Goal: Find specific page/section

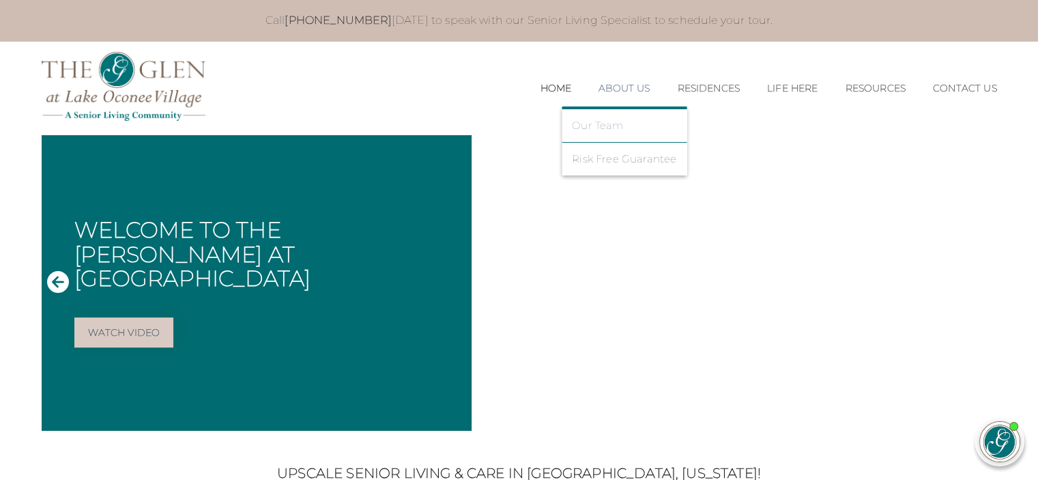
click at [601, 124] on link "Our Team" at bounding box center [624, 125] width 104 height 12
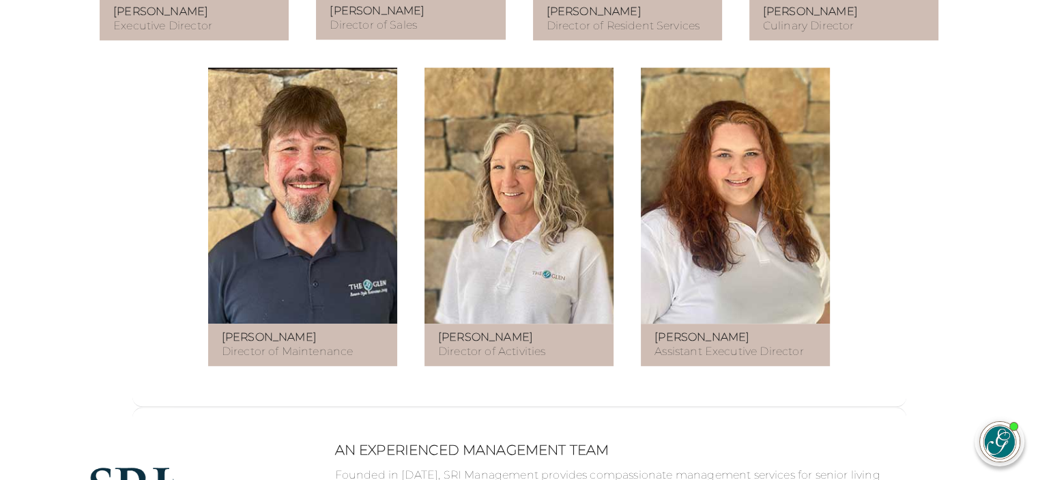
scroll to position [1110, 0]
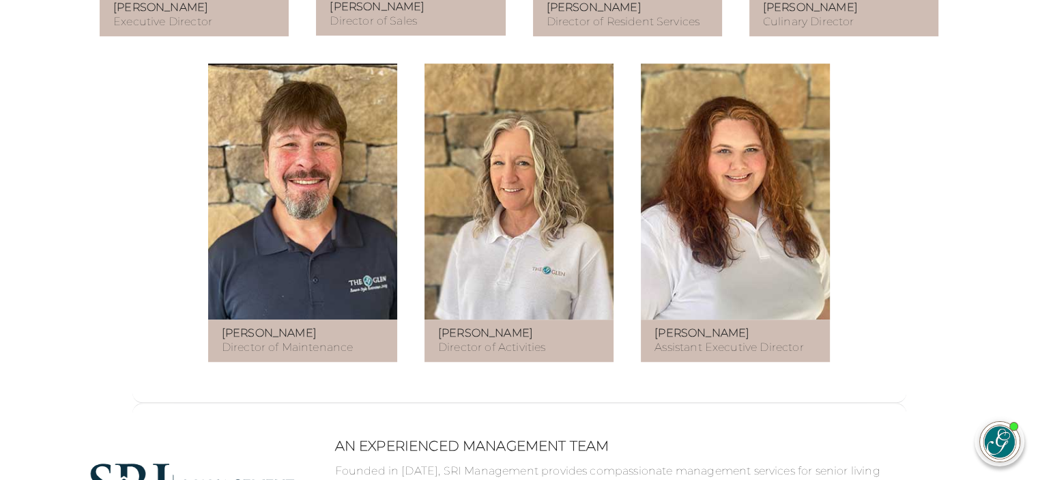
click at [487, 185] on figure at bounding box center [519, 191] width 189 height 256
click at [540, 145] on figure at bounding box center [519, 191] width 189 height 256
